Goal: Information Seeking & Learning: Learn about a topic

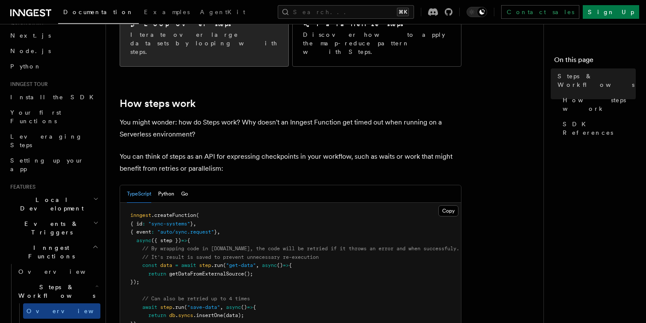
scroll to position [302, 0]
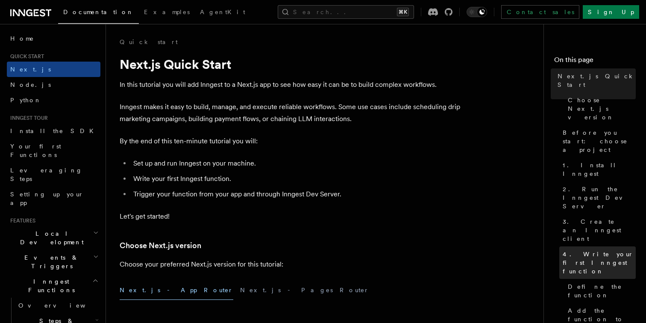
click at [567, 250] on span "4. Write your first Inngest function" at bounding box center [599, 263] width 73 height 26
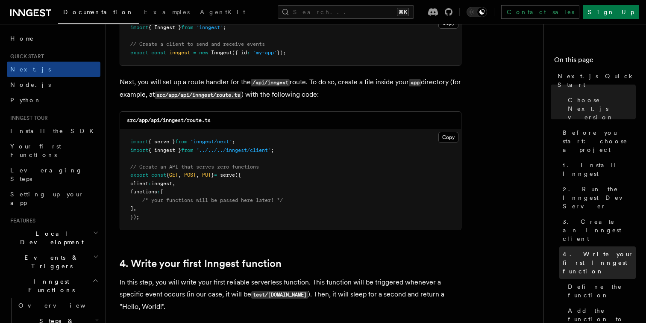
scroll to position [1371, 0]
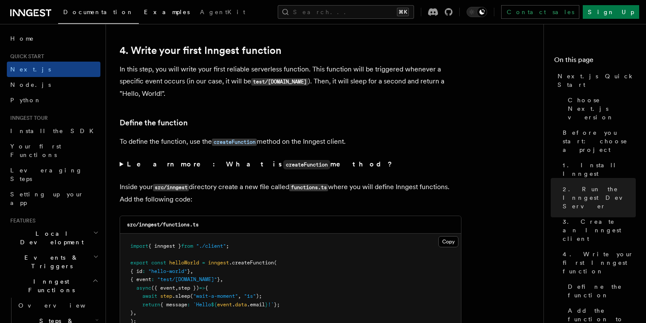
click at [144, 12] on span "Examples" at bounding box center [167, 12] width 46 height 7
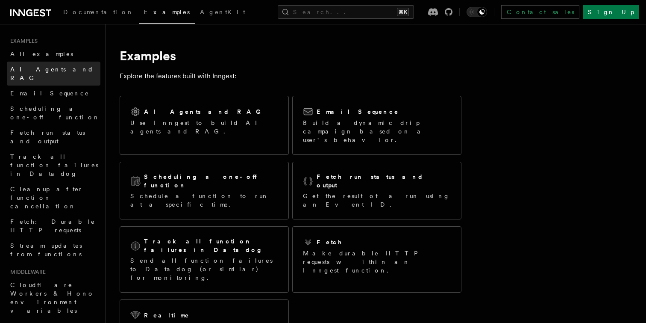
click at [56, 65] on span "AI Agents and RAG" at bounding box center [55, 73] width 90 height 17
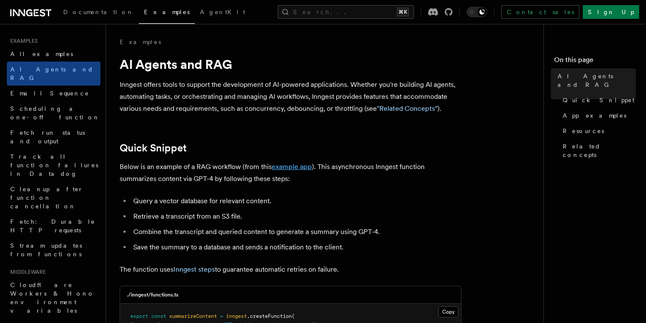
click at [301, 165] on link "example app" at bounding box center [292, 166] width 40 height 8
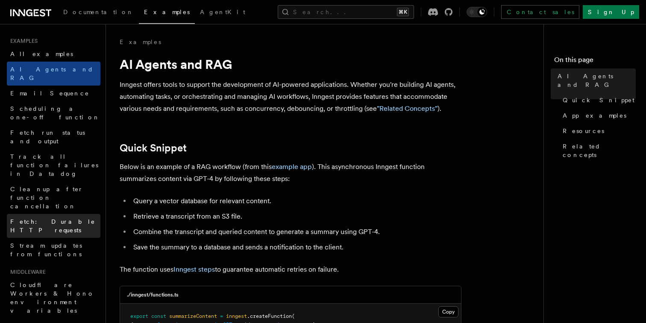
click at [82, 218] on span "Fetch: Durable HTTP requests" at bounding box center [52, 225] width 85 height 15
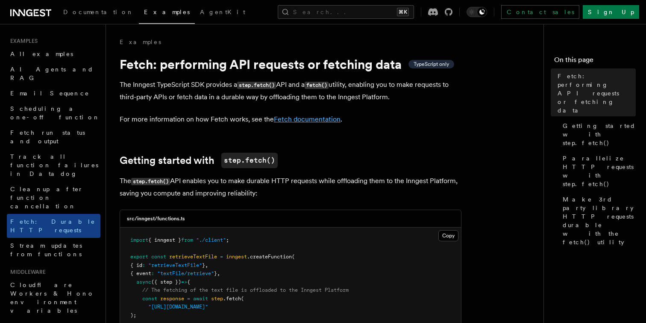
click at [283, 116] on link "Fetch documentation" at bounding box center [307, 119] width 67 height 8
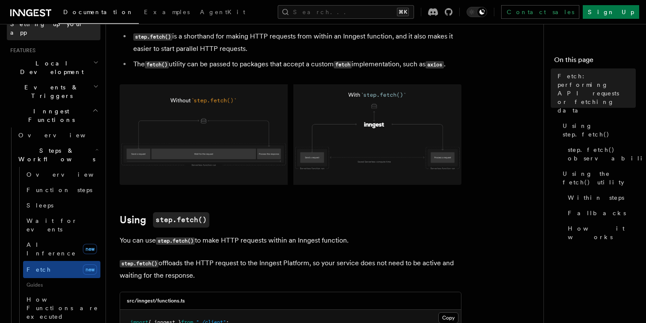
scroll to position [434, 0]
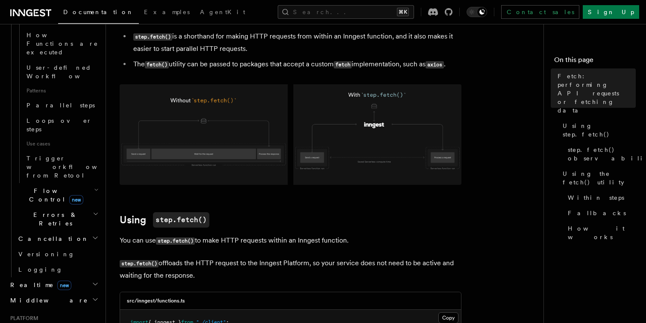
click at [54, 13] on div "Documentation Examples AgentKit" at bounding box center [129, 12] width 244 height 12
click at [37, 16] on icon at bounding box center [36, 12] width 5 height 7
